Goal: Transaction & Acquisition: Purchase product/service

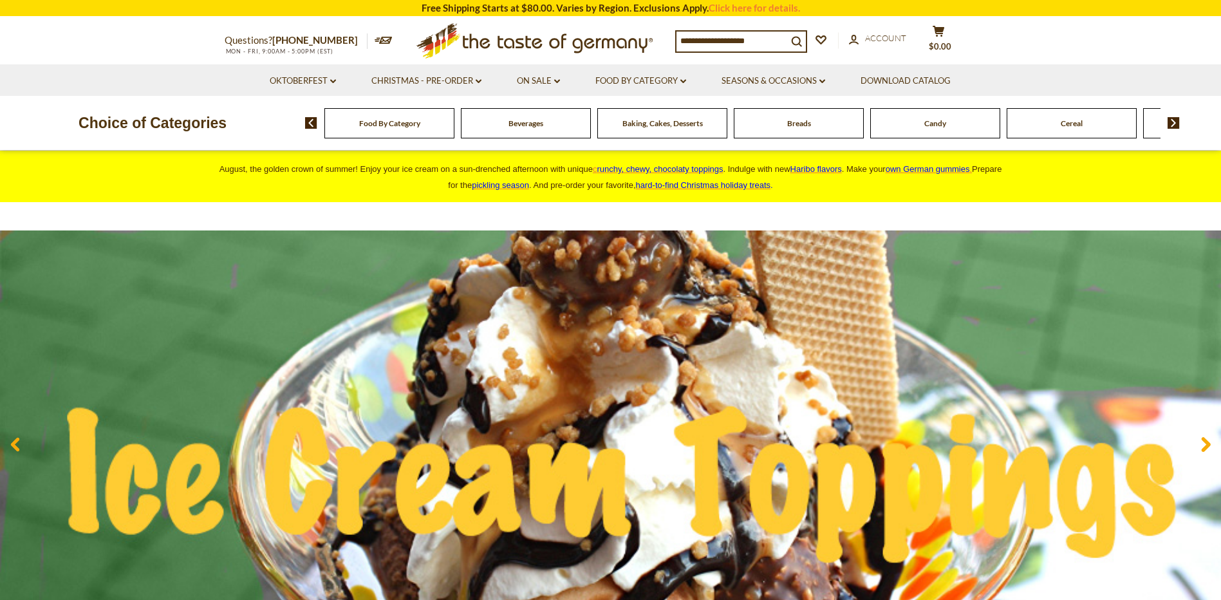
click at [454, 129] on div "Baking, Cakes, Desserts" at bounding box center [389, 123] width 130 height 30
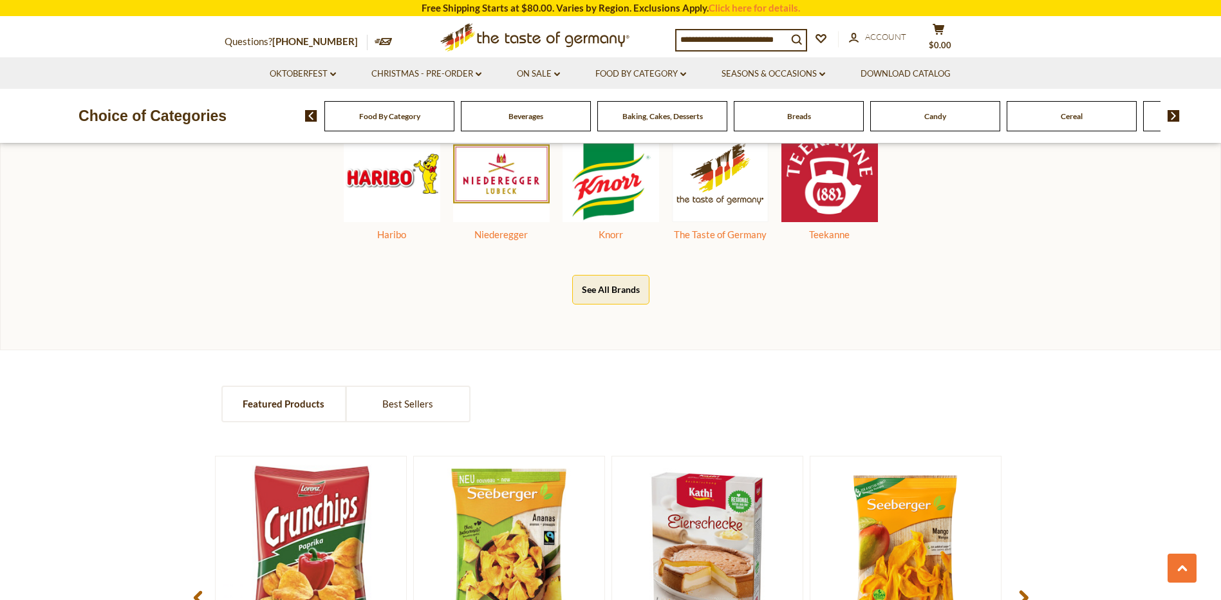
scroll to position [708, 0]
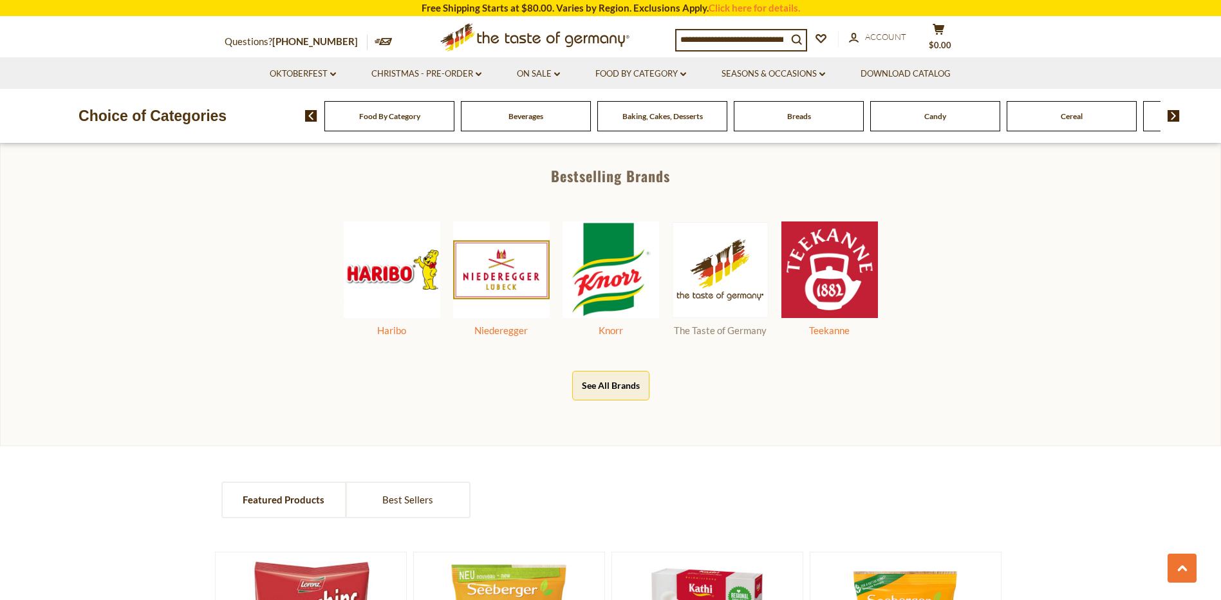
click at [706, 295] on img at bounding box center [720, 270] width 97 height 96
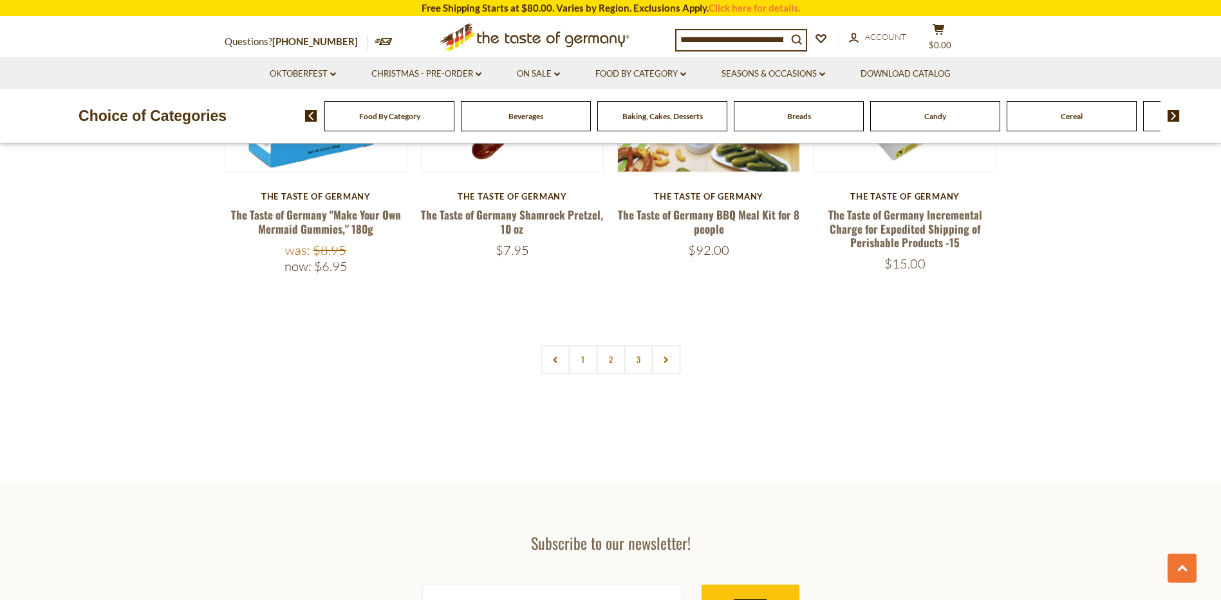
scroll to position [2831, 0]
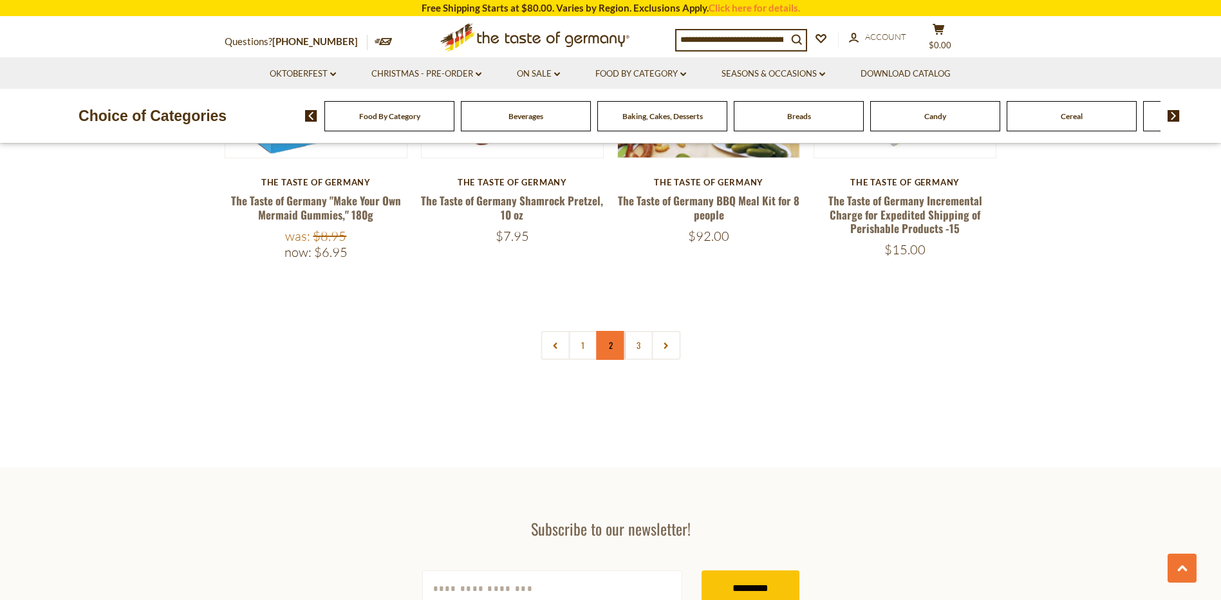
click at [615, 341] on link "2" at bounding box center [610, 345] width 29 height 29
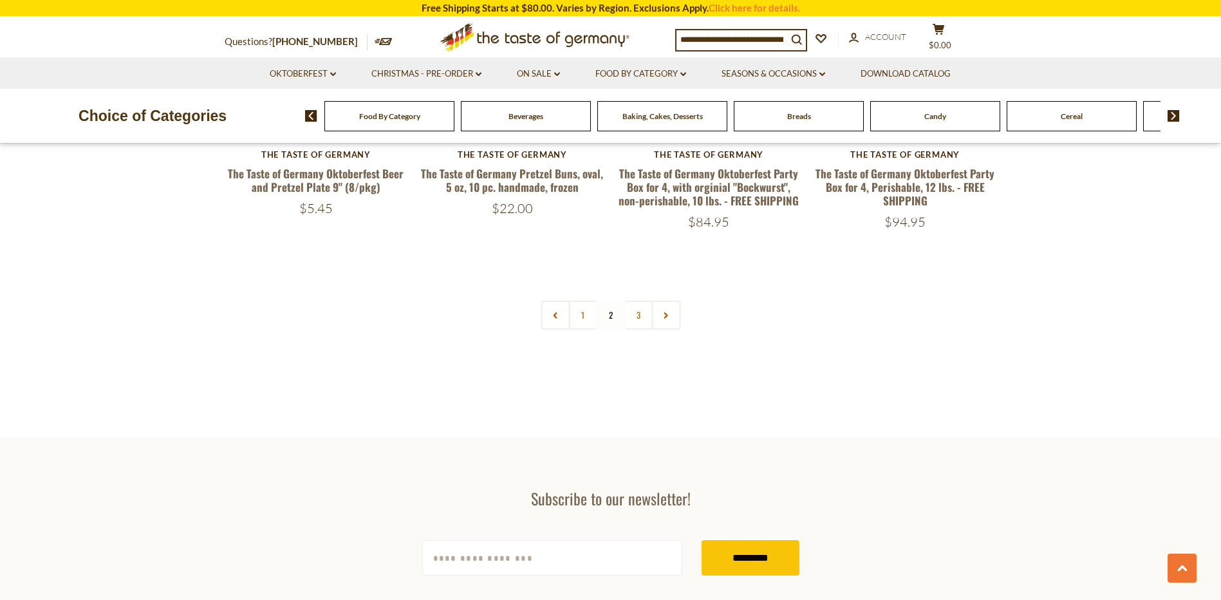
scroll to position [2896, 0]
click at [638, 300] on link "3" at bounding box center [638, 314] width 29 height 29
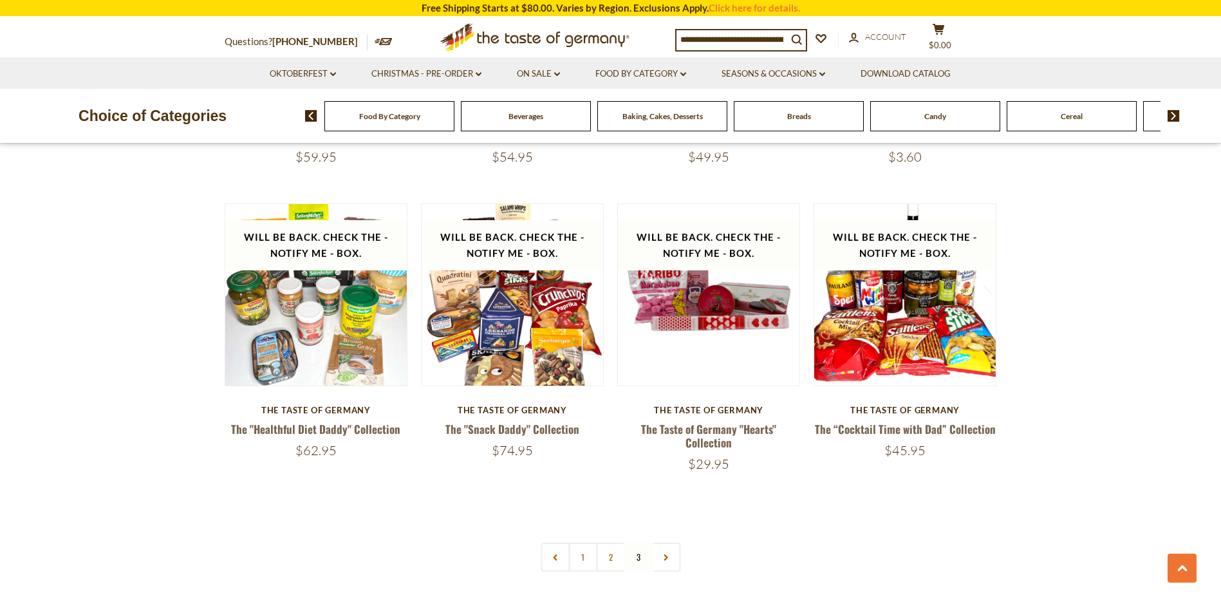
scroll to position [1296, 0]
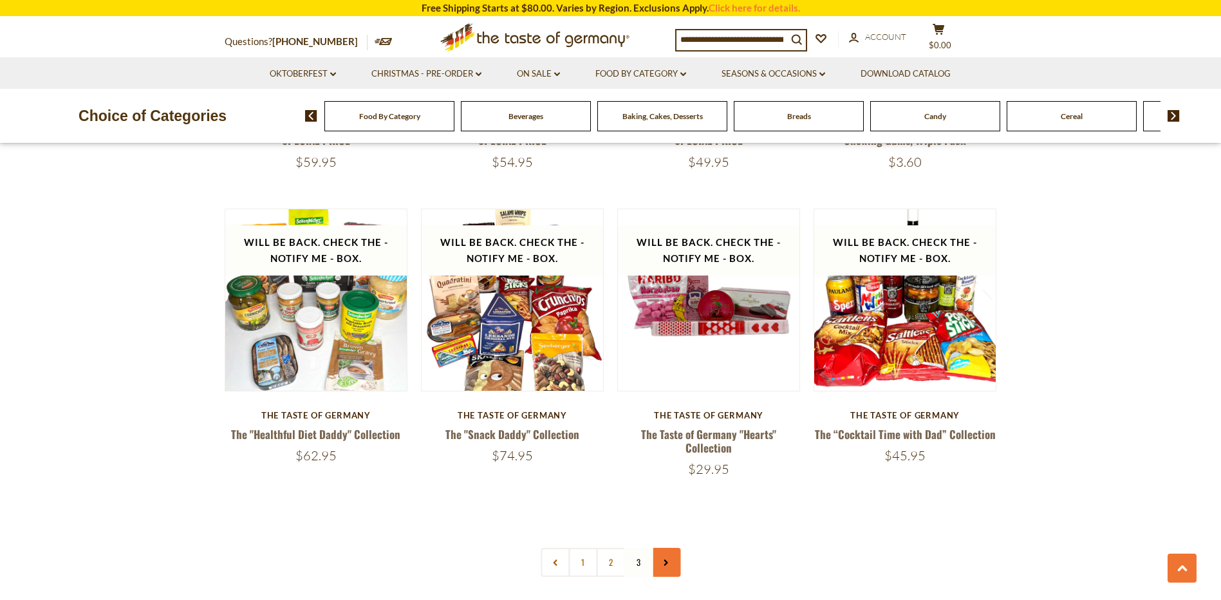
click at [663, 548] on link at bounding box center [665, 562] width 29 height 29
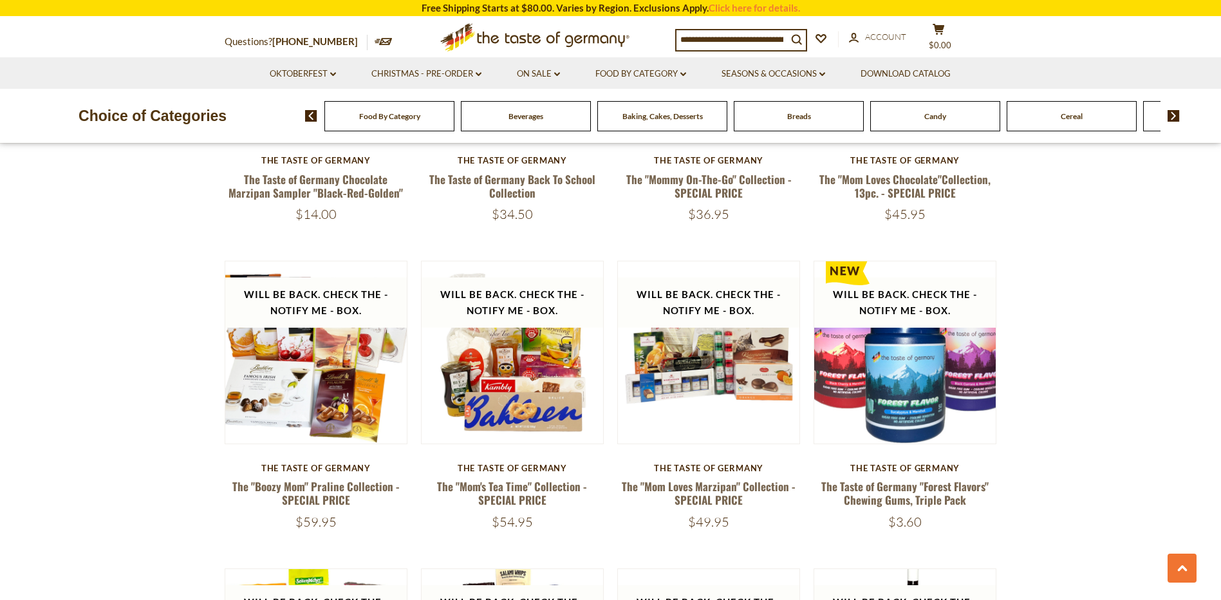
scroll to position [965, 0]
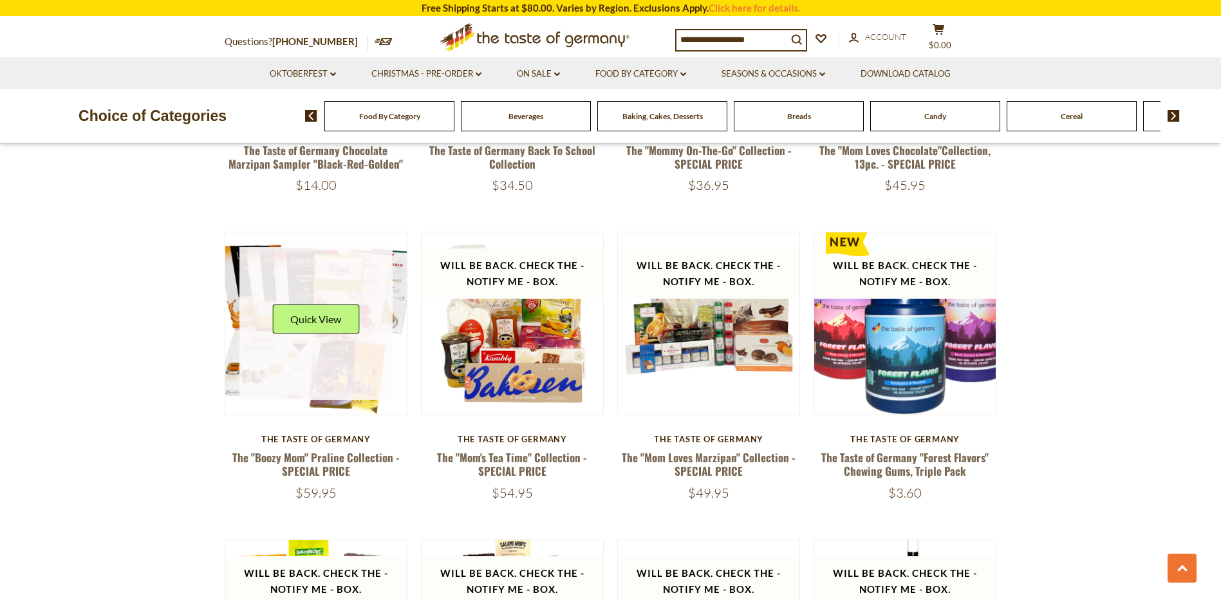
click at [342, 381] on link at bounding box center [315, 323] width 153 height 153
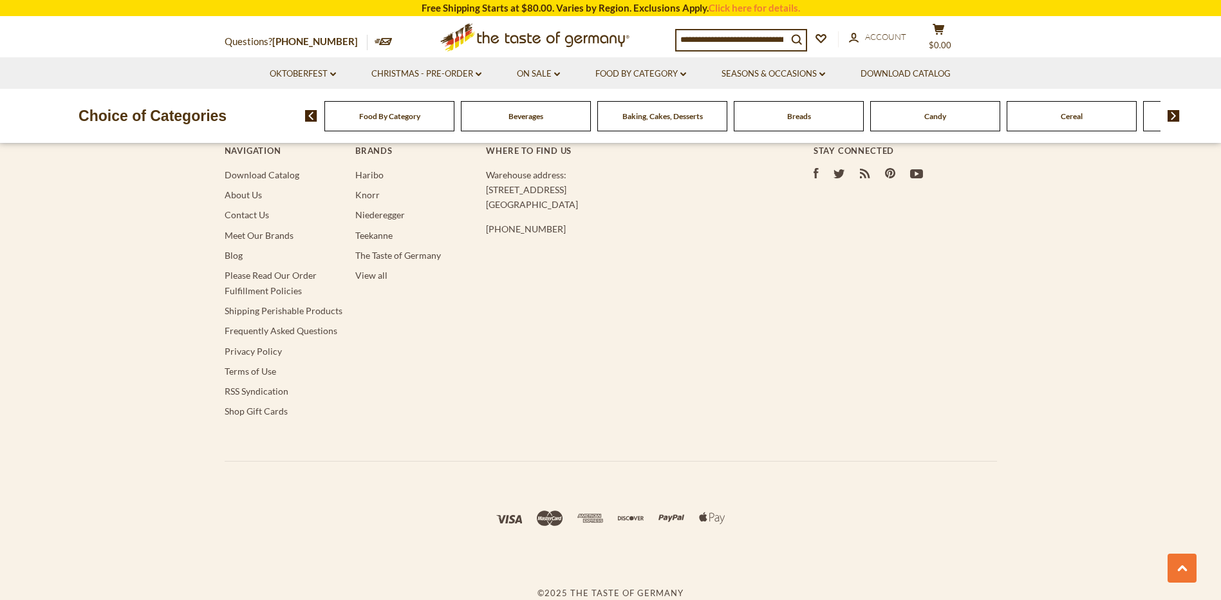
scroll to position [2434, 0]
